Goal: Transaction & Acquisition: Obtain resource

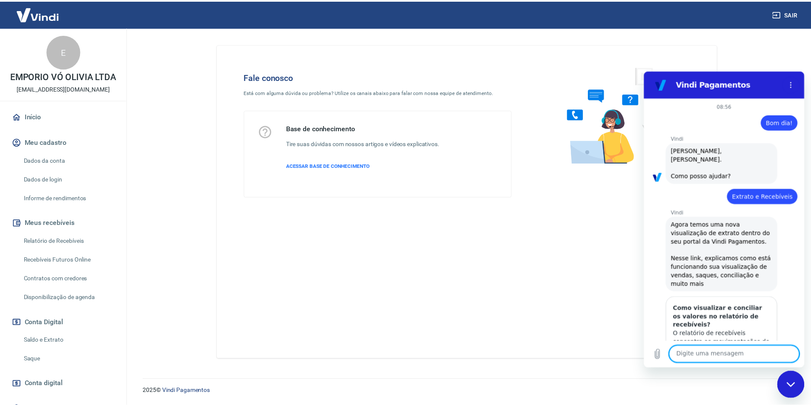
scroll to position [96, 0]
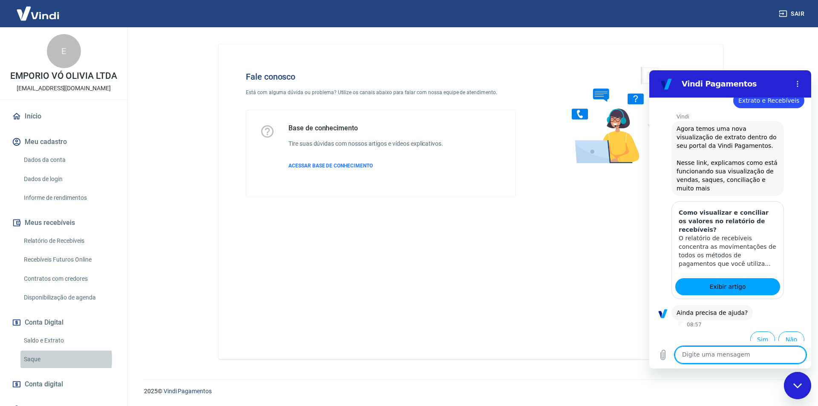
click at [46, 359] on link "Saque" at bounding box center [68, 359] width 97 height 17
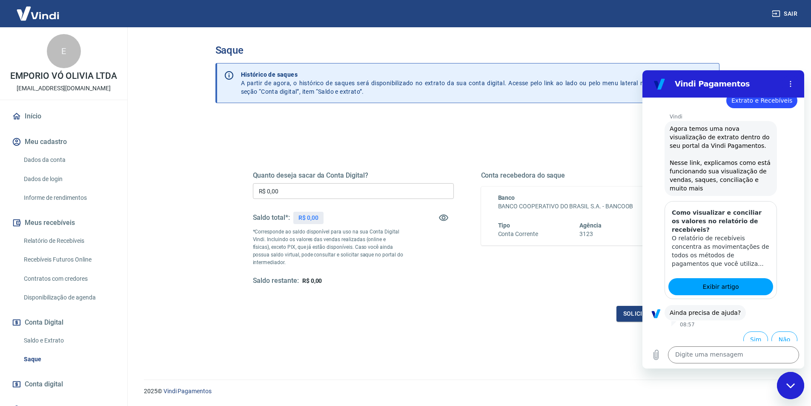
click at [443, 357] on div "Quanto deseja sacar da Conta Digital? R$ 0,00 ​ Saldo total*: R$ 0,00 *Correspo…" at bounding box center [468, 274] width 504 height 315
click at [785, 331] on button "Não" at bounding box center [785, 339] width 26 height 16
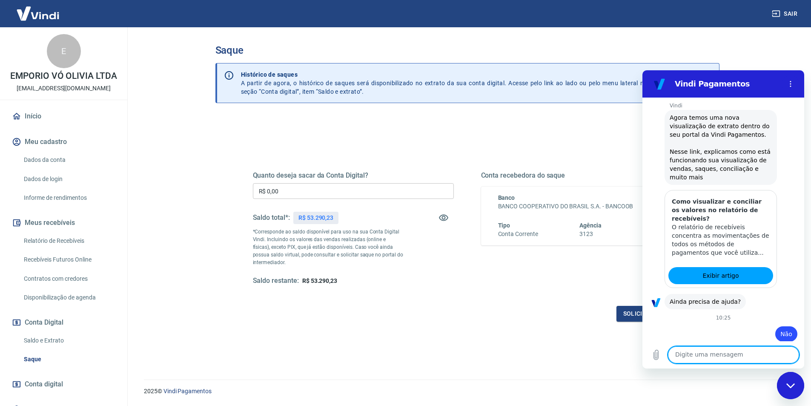
scroll to position [109, 0]
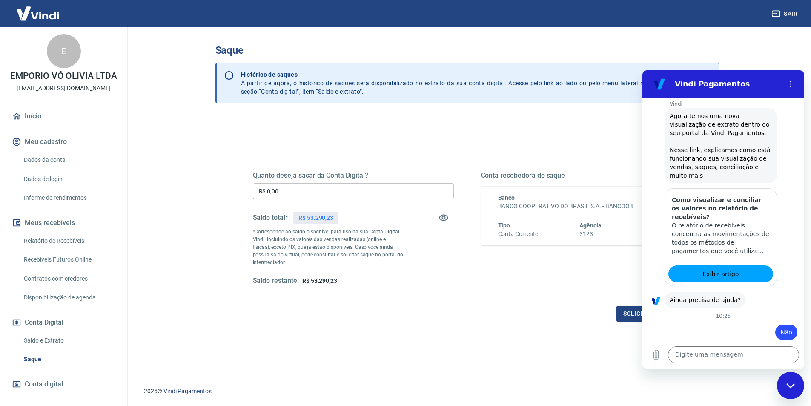
click at [747, 52] on main "Saque Histórico de saques A partir de agora, o histórico de saques será disponi…" at bounding box center [468, 216] width 688 height 379
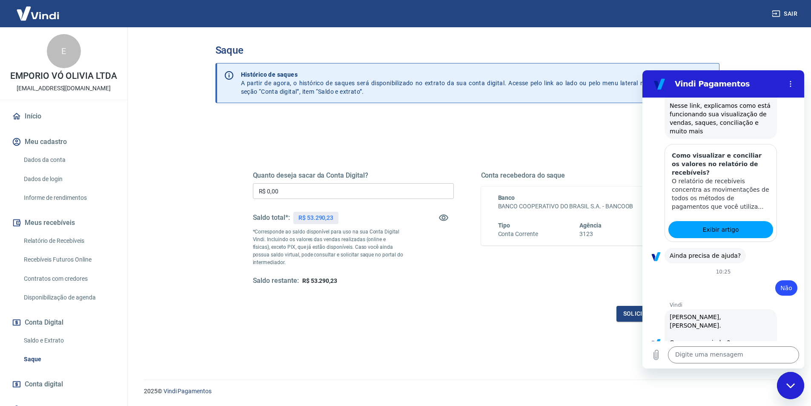
click at [750, 396] on div "2025 © Vindi Pagamentos" at bounding box center [467, 387] width 667 height 37
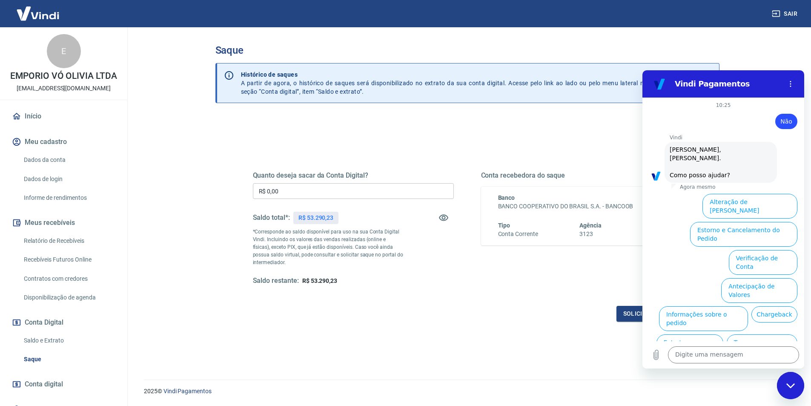
scroll to position [330, 0]
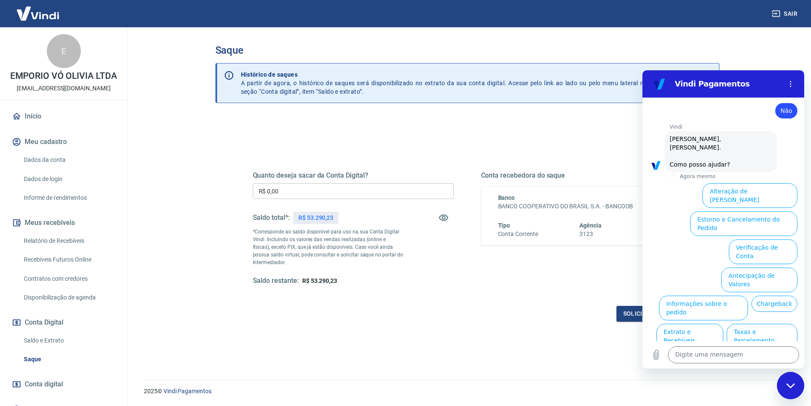
click at [503, 350] on div "Quanto deseja sacar da Conta Digital? R$ 0,00 ​ Saldo total*: R$ 53.290,23 *Cor…" at bounding box center [468, 274] width 504 height 315
click at [795, 385] on icon "Fechar janela de mensagens" at bounding box center [791, 386] width 9 height 6
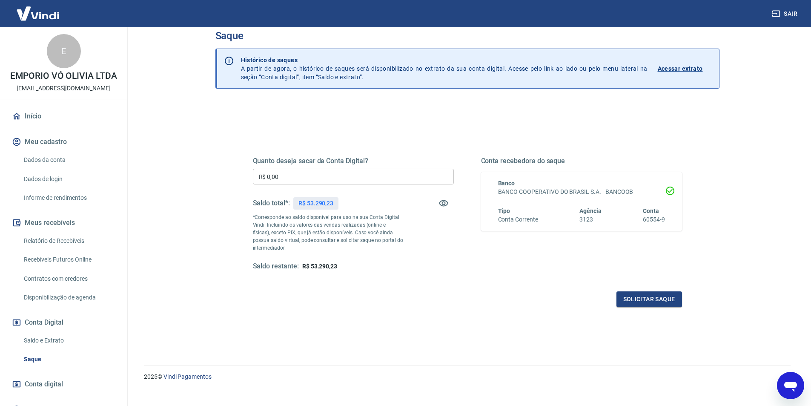
scroll to position [26, 0]
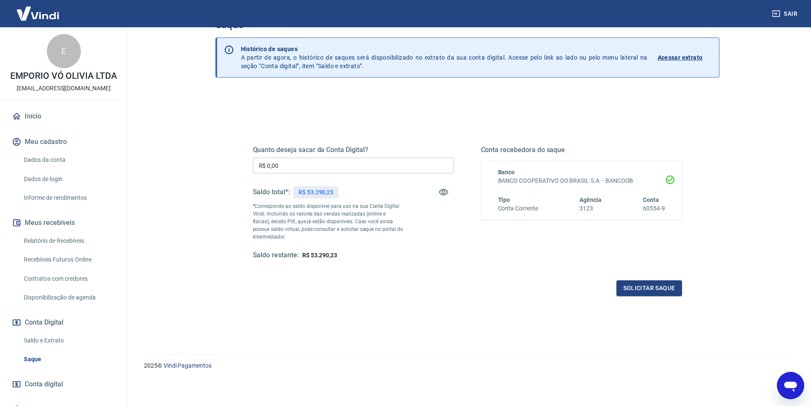
click at [210, 296] on div "Saque Histórico de saques A partir de agora, o histórico de saques será disponi…" at bounding box center [467, 173] width 525 height 342
click at [40, 363] on link "Saque" at bounding box center [68, 359] width 97 height 17
click at [198, 320] on div "Saque Histórico de saques A partir de agora, o histórico de saques será disponi…" at bounding box center [467, 173] width 545 height 342
click at [64, 358] on link "Saque" at bounding box center [68, 359] width 97 height 17
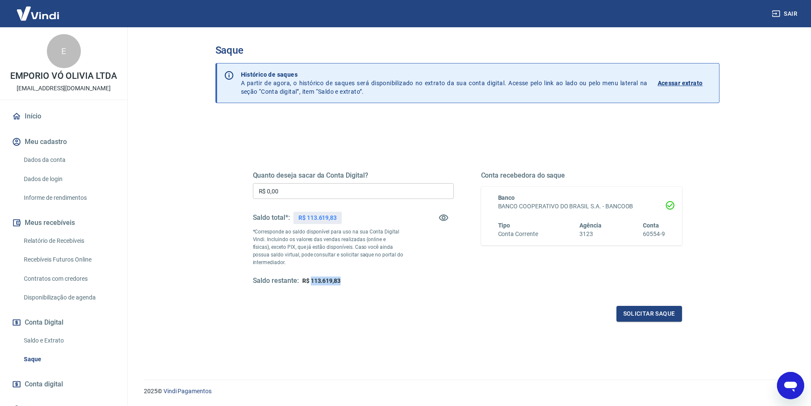
drag, startPoint x: 342, startPoint y: 281, endPoint x: 311, endPoint y: 279, distance: 31.1
click at [311, 279] on div "Saldo restante: R$ 113.619,83" at bounding box center [353, 280] width 201 height 9
copy span "113.619,83"
click at [301, 194] on input "R$ 0,00" at bounding box center [353, 191] width 201 height 16
type input "R$ 113.619,83"
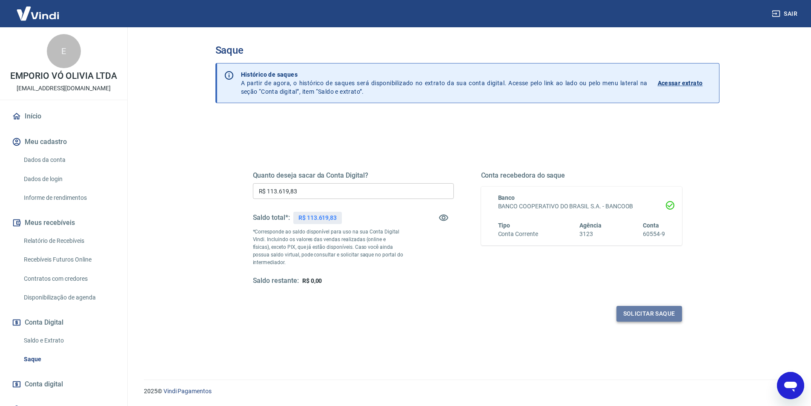
click at [646, 314] on button "Solicitar saque" at bounding box center [650, 314] width 66 height 16
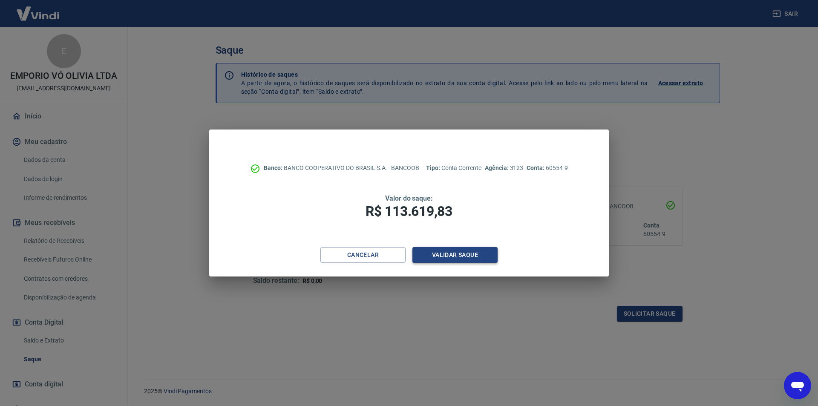
click at [438, 250] on button "Validar saque" at bounding box center [454, 255] width 85 height 16
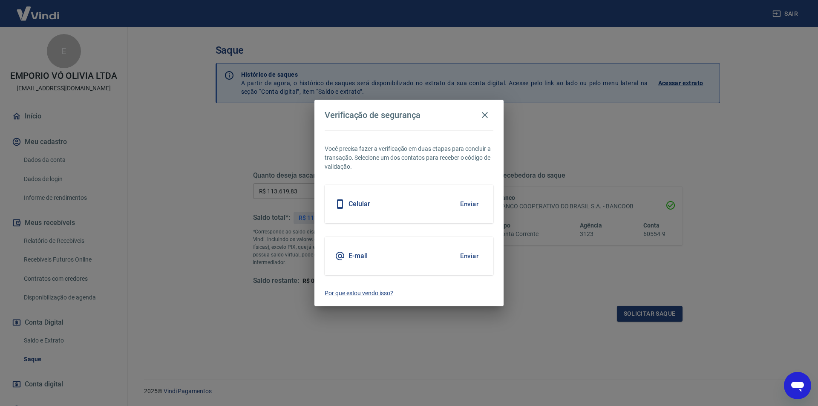
drag, startPoint x: 468, startPoint y: 259, endPoint x: 463, endPoint y: 263, distance: 6.3
click at [469, 259] on button "Enviar" at bounding box center [469, 256] width 28 height 18
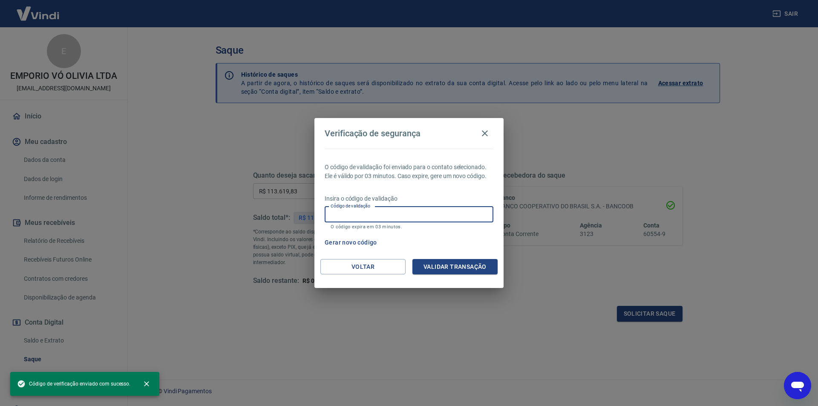
click at [394, 214] on input "Código de validação" at bounding box center [409, 215] width 169 height 16
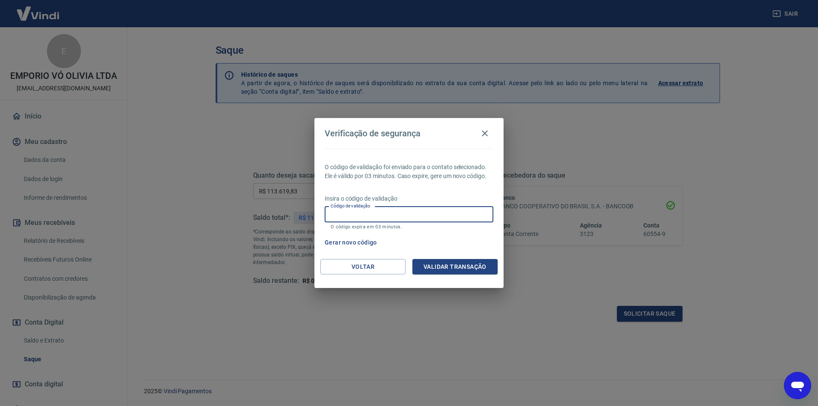
paste input "108347"
type input "108347"
click at [445, 267] on button "Validar transação" at bounding box center [454, 267] width 85 height 16
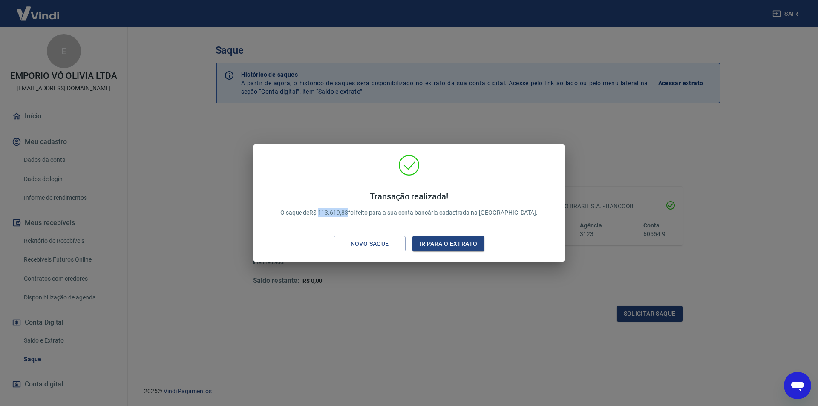
drag, startPoint x: 370, startPoint y: 212, endPoint x: 342, endPoint y: 212, distance: 28.1
click at [342, 212] on p "Transação realizada! O saque de R$ 113.619,83 foi feito para a sua conta bancár…" at bounding box center [408, 204] width 257 height 26
copy p "113.619,83"
